Goal: Navigation & Orientation: Find specific page/section

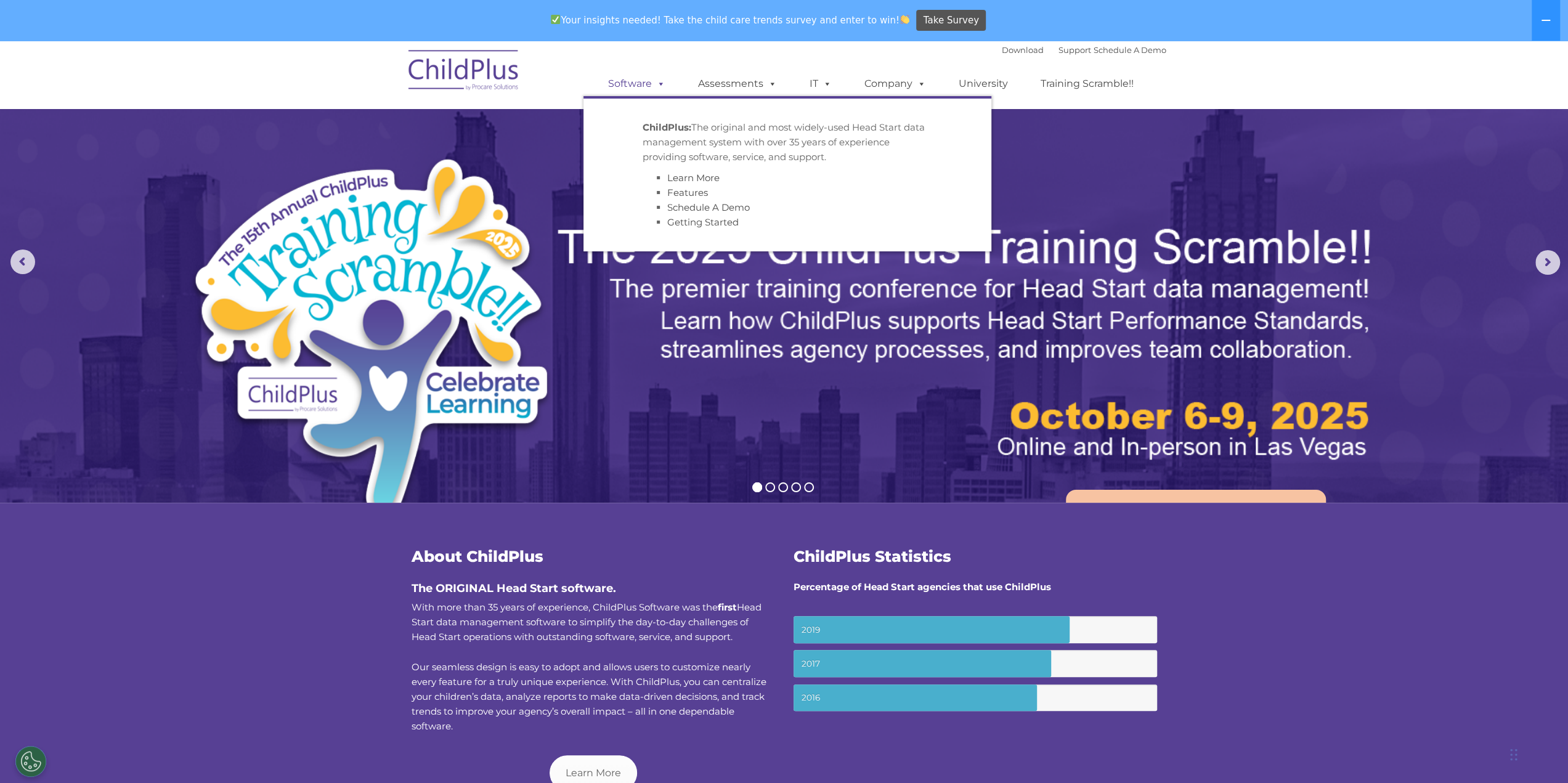
click at [654, 87] on span at bounding box center [659, 84] width 13 height 12
click at [716, 85] on link "Assessments" at bounding box center [737, 84] width 104 height 25
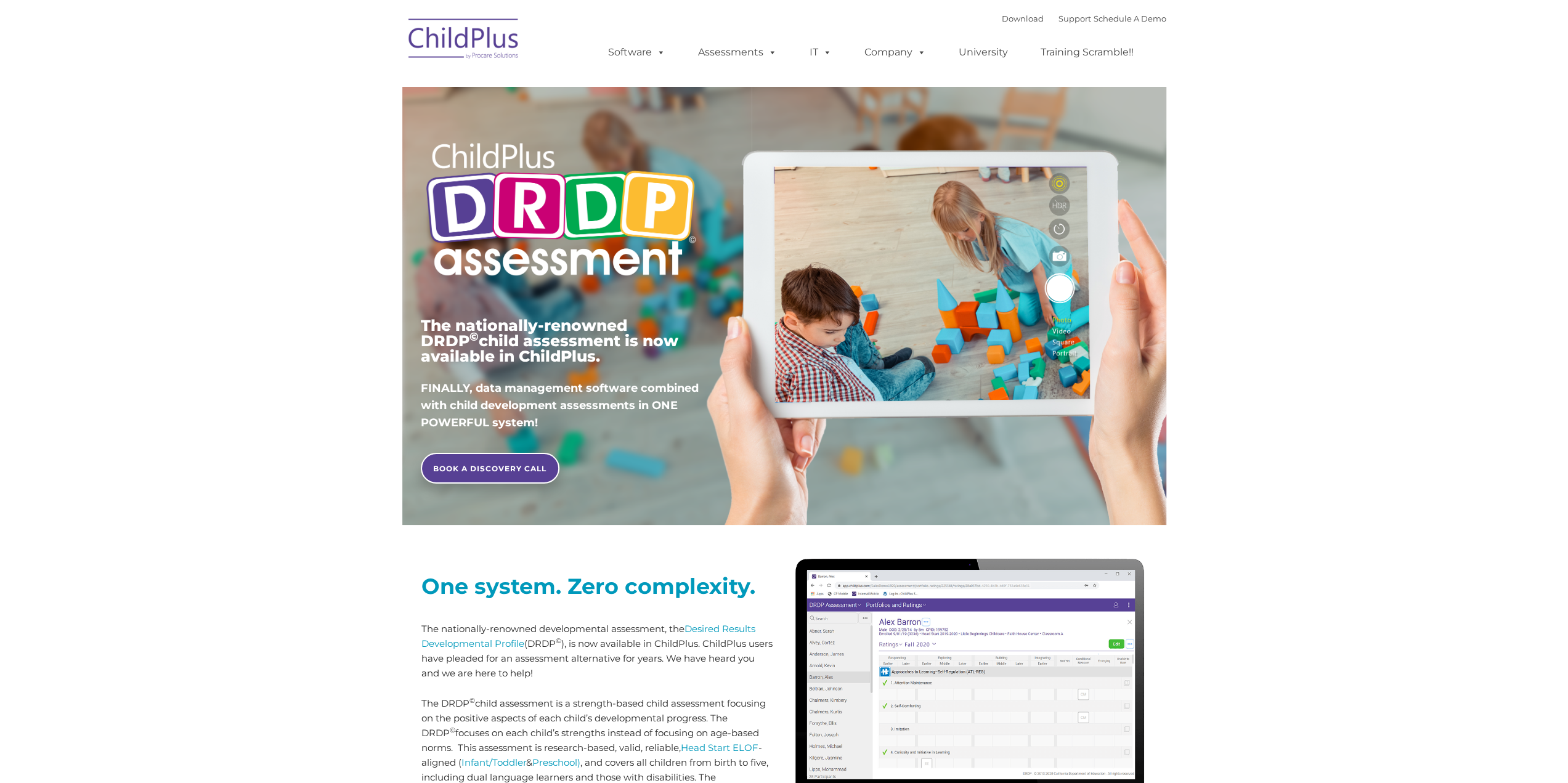
type input ""
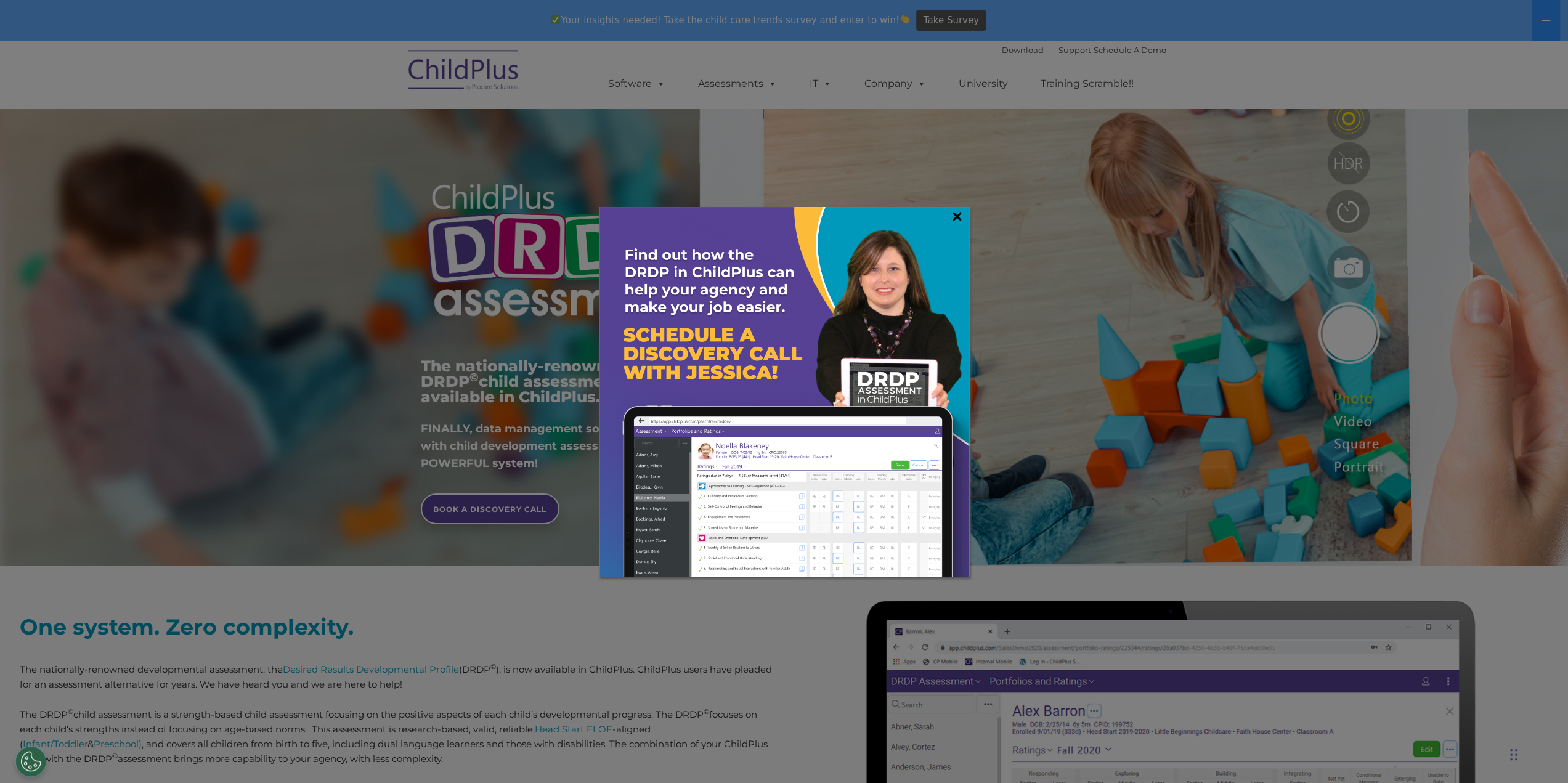
click at [953, 216] on link "×" at bounding box center [957, 216] width 14 height 13
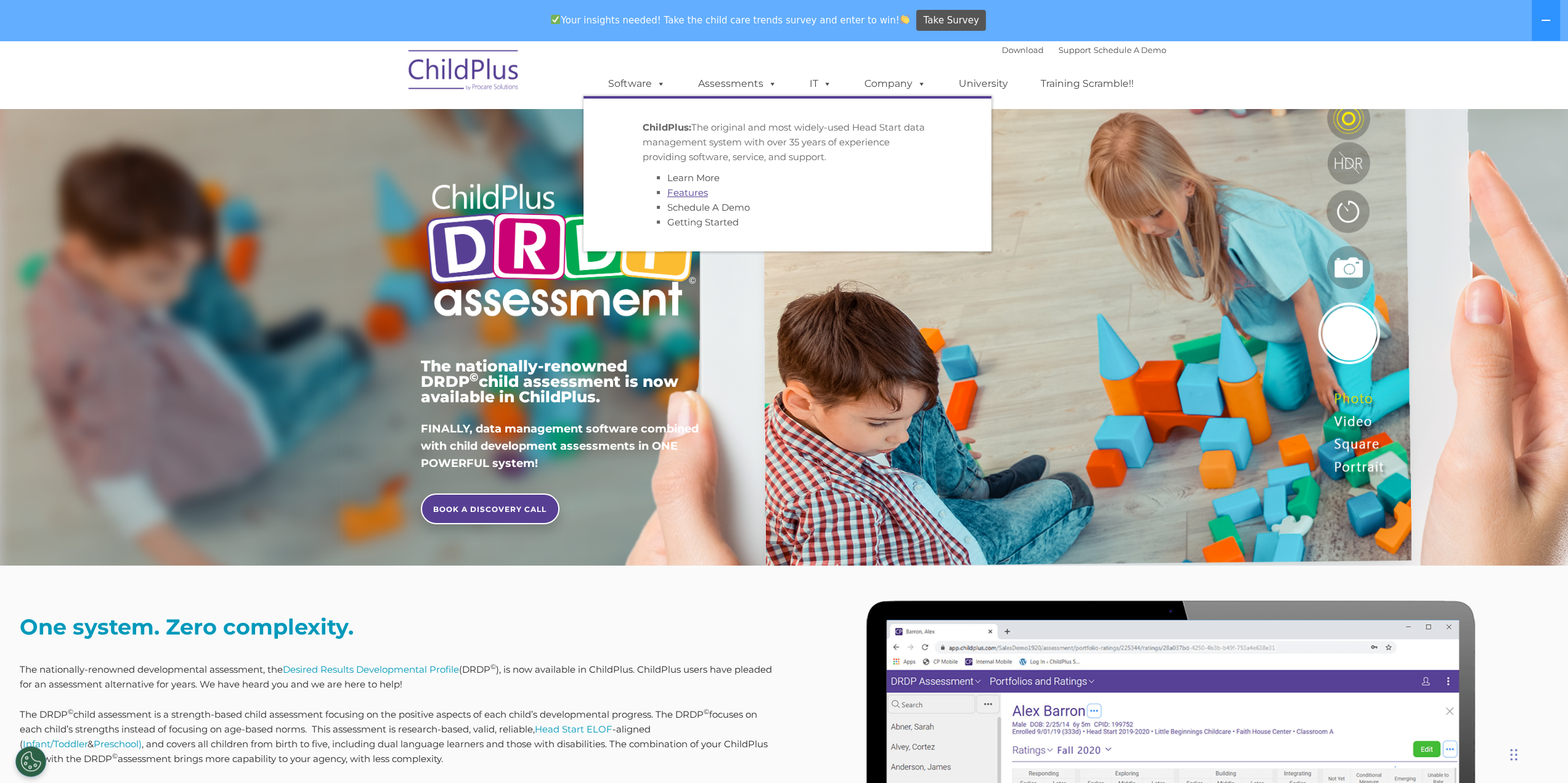
click at [671, 193] on link "Features" at bounding box center [688, 192] width 41 height 12
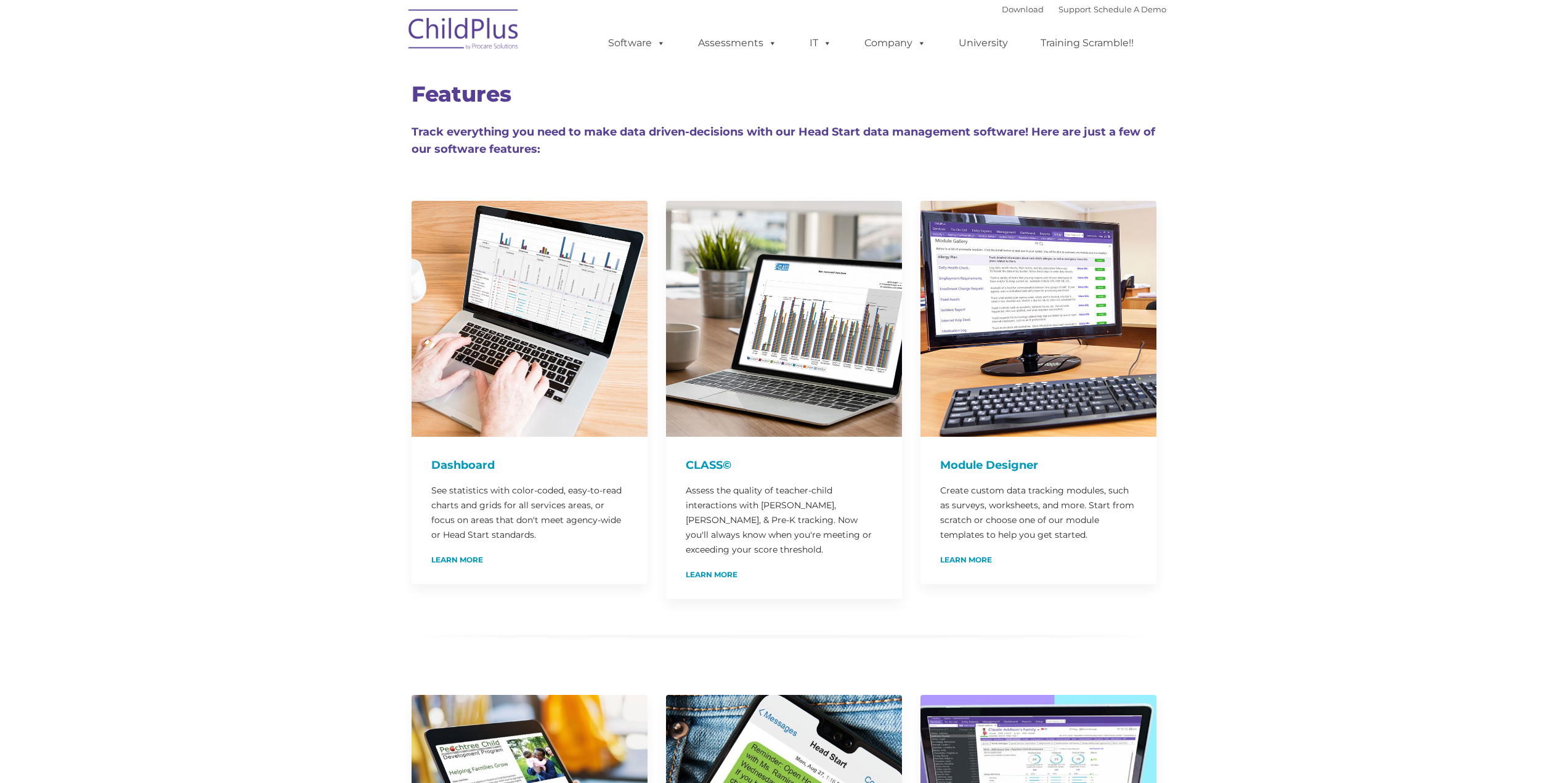
type input ""
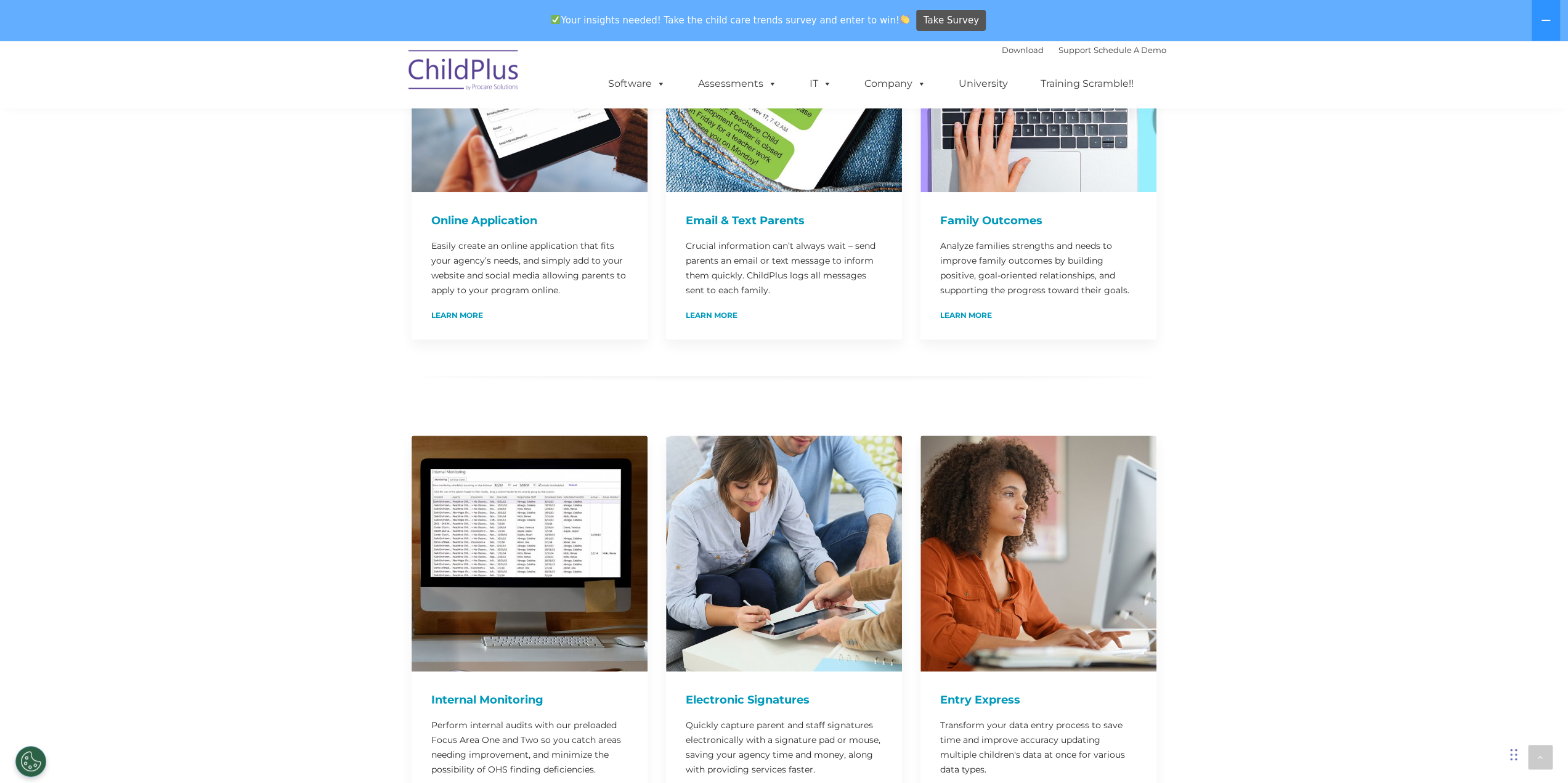
scroll to position [809, 0]
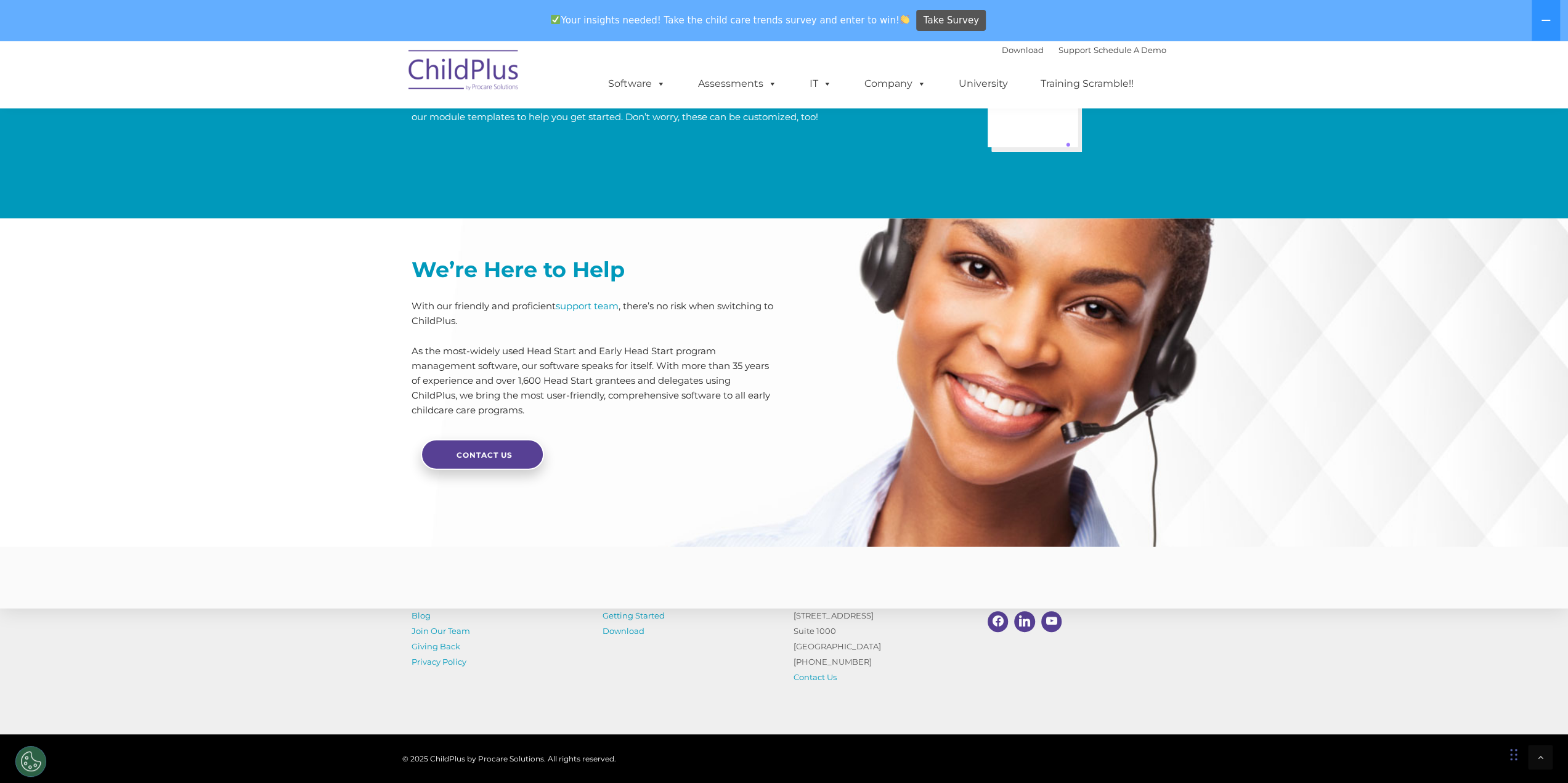
scroll to position [2745, 0]
